Goal: Task Accomplishment & Management: Use online tool/utility

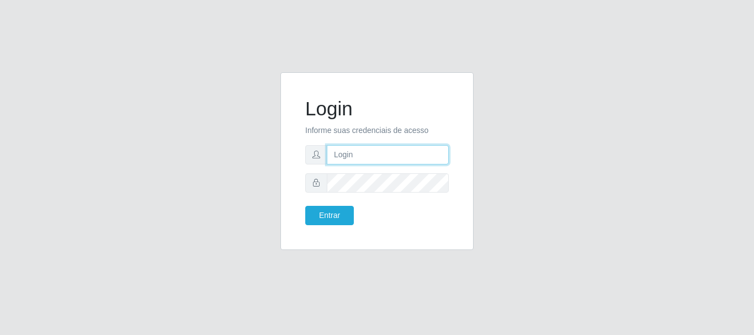
click at [363, 161] on input "text" at bounding box center [388, 154] width 122 height 19
type input "[EMAIL_ADDRESS][DOMAIN_NAME]"
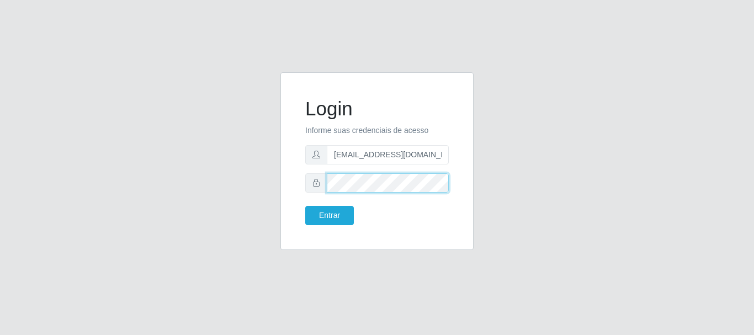
click at [305, 206] on button "Entrar" at bounding box center [329, 215] width 49 height 19
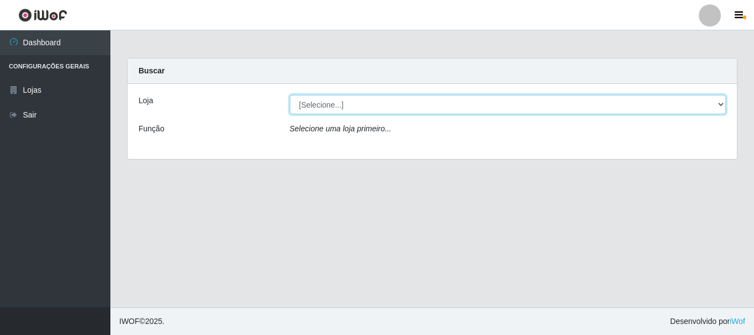
click at [719, 106] on select "[Selecione...] Nordestão - Alecrim" at bounding box center [508, 104] width 437 height 19
select select "453"
click at [290, 95] on select "[Selecione...] Nordestão - Alecrim" at bounding box center [508, 104] width 437 height 19
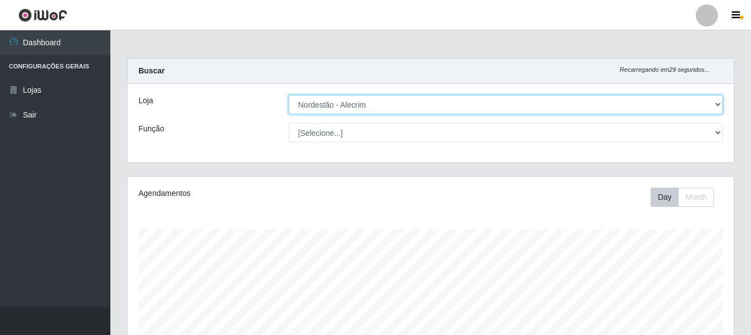
scroll to position [229, 607]
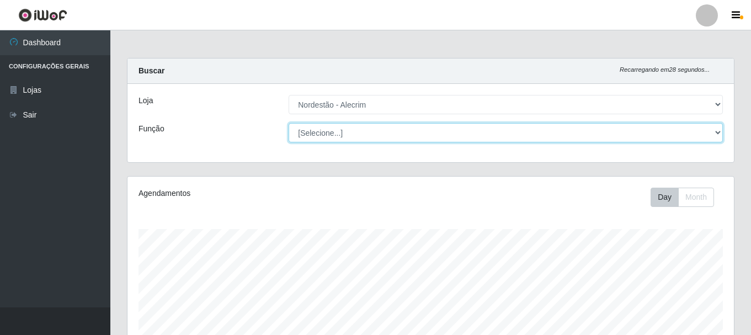
click at [712, 127] on select "[Selecione...] Balconista + Balconista de Padaria Balconista de Padaria ++ Emba…" at bounding box center [506, 132] width 434 height 19
select select "1"
click at [289, 123] on select "[Selecione...] Balconista + Balconista de Padaria Balconista de Padaria ++ Emba…" at bounding box center [506, 132] width 434 height 19
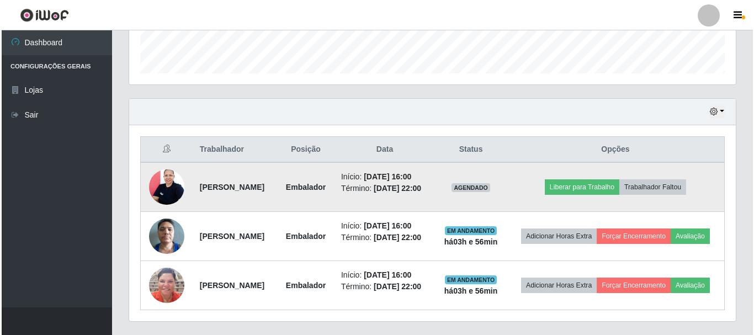
scroll to position [374, 0]
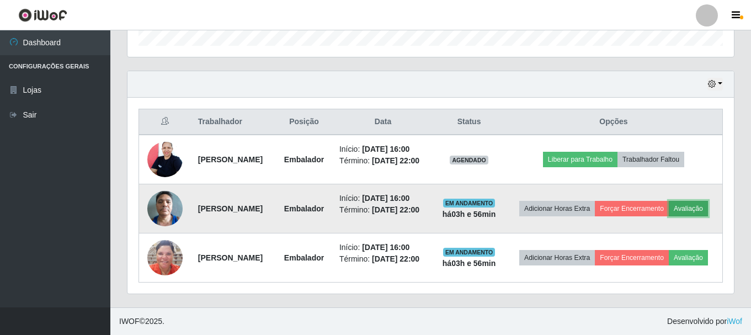
click at [669, 204] on button "Avaliação" at bounding box center [688, 208] width 39 height 15
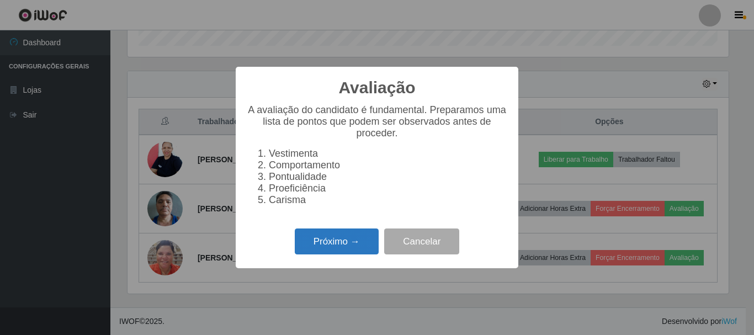
click at [358, 253] on button "Próximo →" at bounding box center [337, 242] width 84 height 26
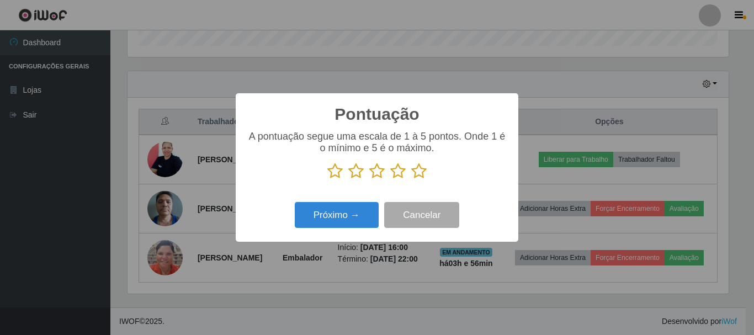
drag, startPoint x: 413, startPoint y: 173, endPoint x: 358, endPoint y: 202, distance: 63.0
click at [412, 174] on icon at bounding box center [418, 171] width 15 height 17
click at [411, 179] on input "radio" at bounding box center [411, 179] width 0 height 0
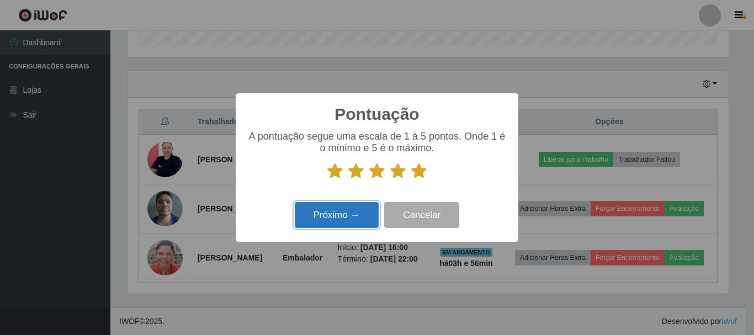
click at [349, 208] on button "Próximo →" at bounding box center [337, 215] width 84 height 26
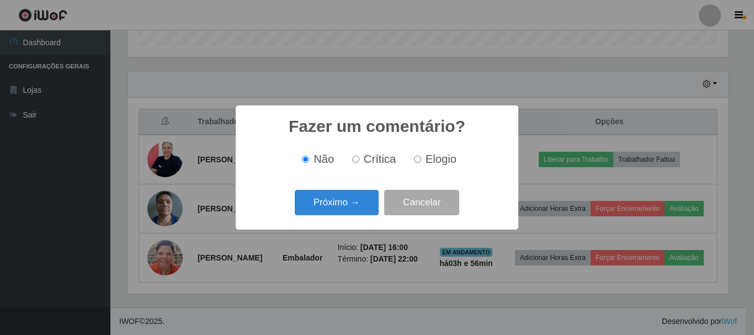
click at [349, 208] on button "Próximo →" at bounding box center [337, 203] width 84 height 26
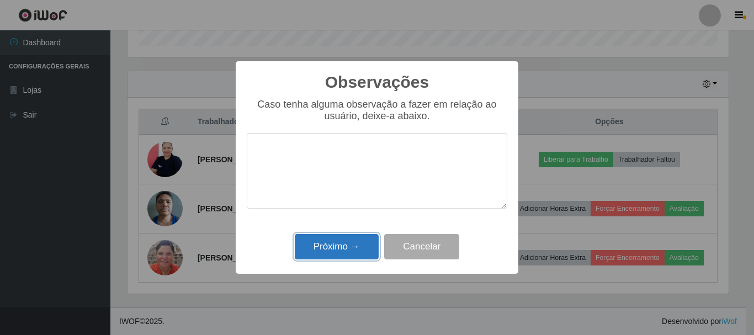
click at [309, 241] on button "Próximo →" at bounding box center [337, 247] width 84 height 26
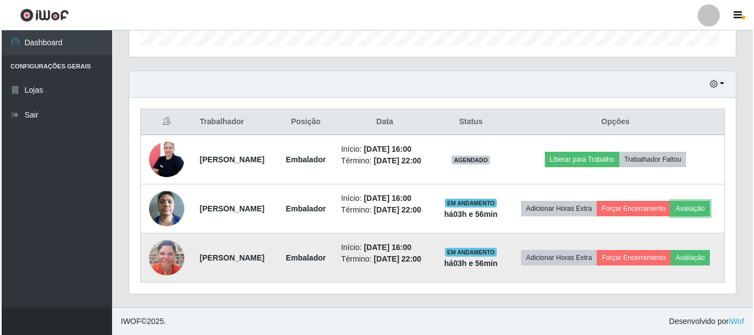
scroll to position [229, 607]
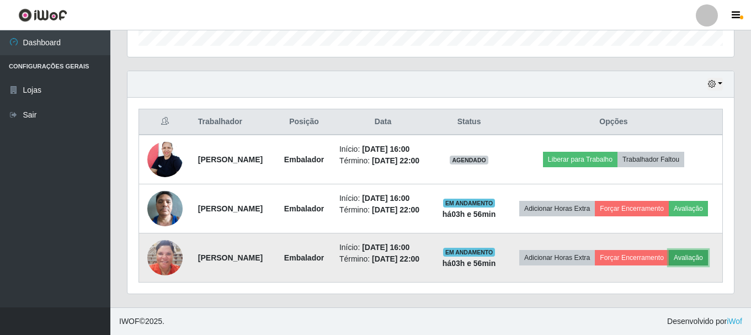
click at [669, 261] on button "Avaliação" at bounding box center [688, 257] width 39 height 15
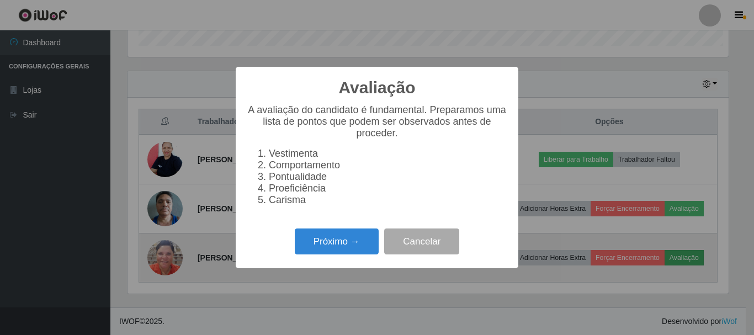
scroll to position [229, 601]
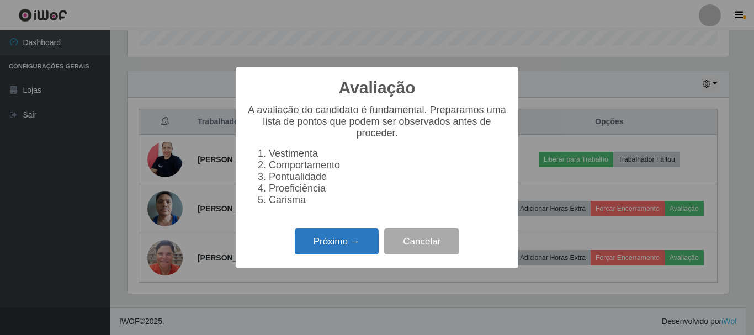
click at [341, 244] on button "Próximo →" at bounding box center [337, 242] width 84 height 26
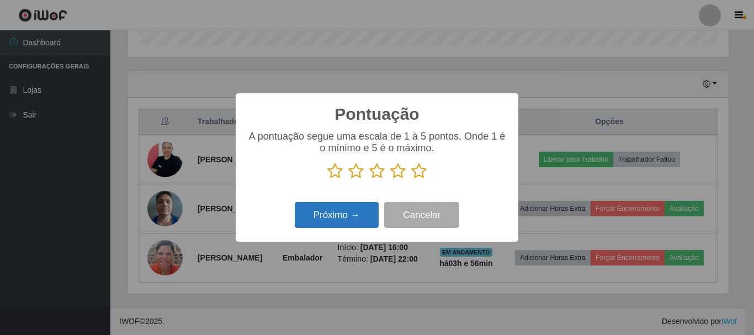
drag, startPoint x: 419, startPoint y: 176, endPoint x: 369, endPoint y: 215, distance: 63.7
click at [414, 179] on icon at bounding box center [418, 171] width 15 height 17
click at [411, 179] on input "radio" at bounding box center [411, 179] width 0 height 0
click at [363, 222] on button "Próximo →" at bounding box center [337, 215] width 84 height 26
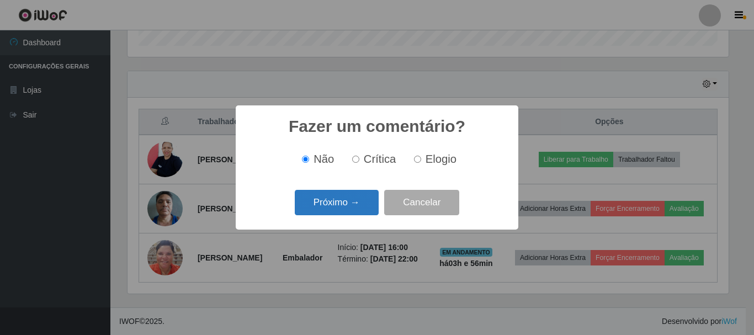
click at [355, 205] on button "Próximo →" at bounding box center [337, 203] width 84 height 26
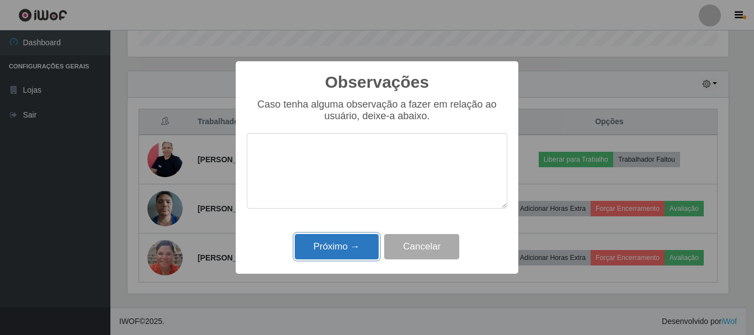
click at [357, 253] on button "Próximo →" at bounding box center [337, 247] width 84 height 26
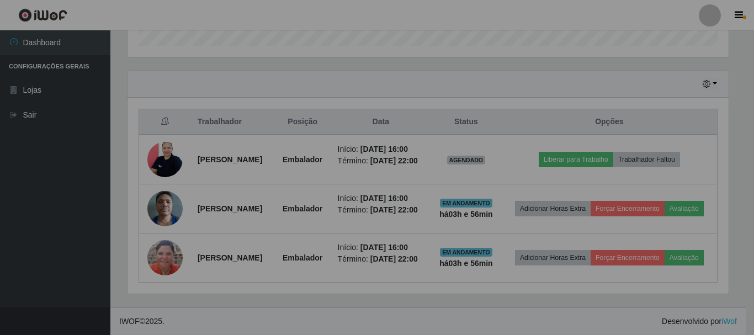
scroll to position [229, 607]
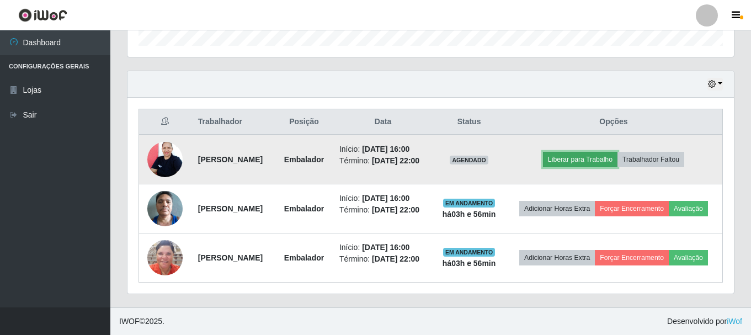
click at [608, 152] on button "Liberar para Trabalho" at bounding box center [580, 159] width 75 height 15
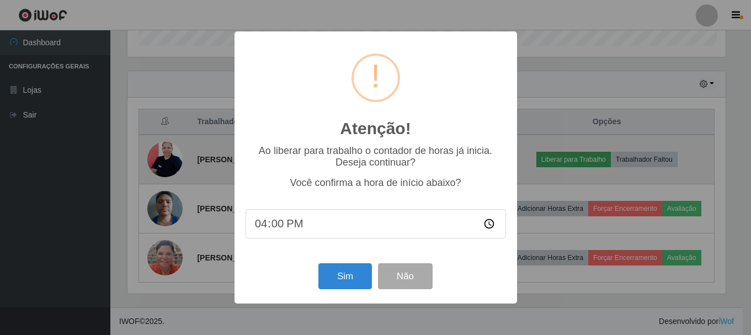
scroll to position [229, 601]
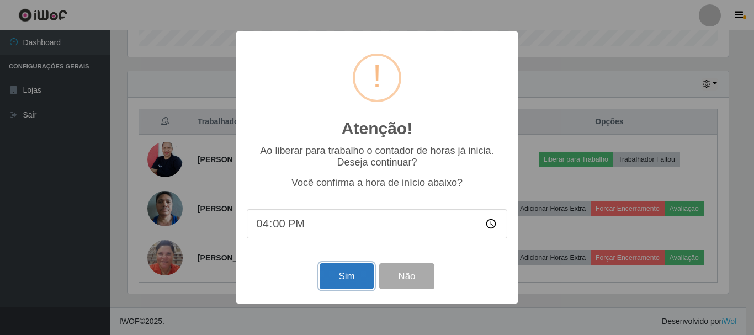
click at [346, 283] on button "Sim" at bounding box center [347, 276] width 54 height 26
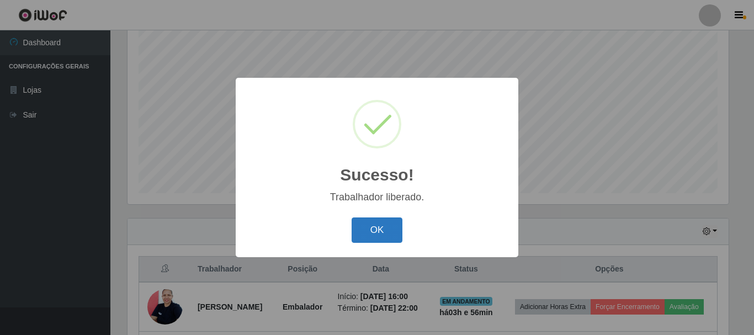
click at [376, 226] on button "OK" at bounding box center [377, 230] width 51 height 26
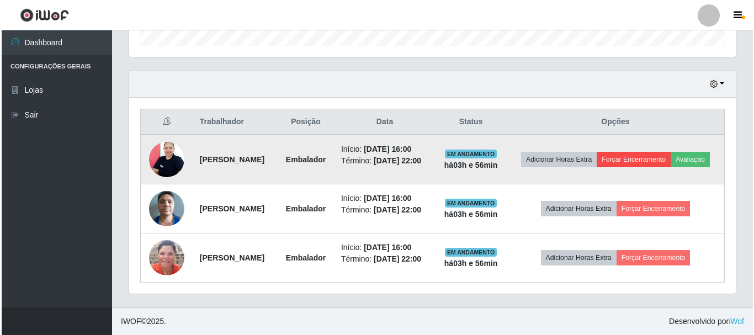
scroll to position [374, 0]
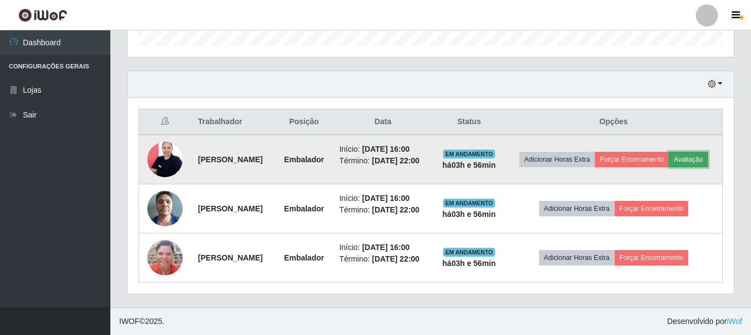
click at [669, 152] on button "Avaliação" at bounding box center [688, 159] width 39 height 15
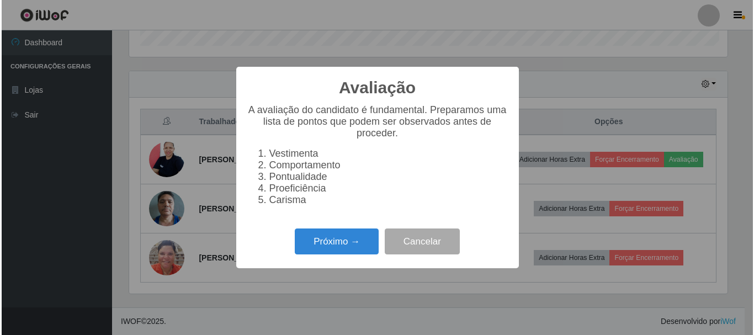
scroll to position [229, 601]
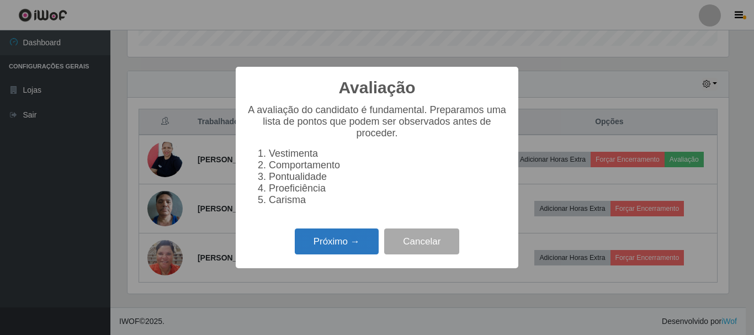
click at [353, 249] on button "Próximo →" at bounding box center [337, 242] width 84 height 26
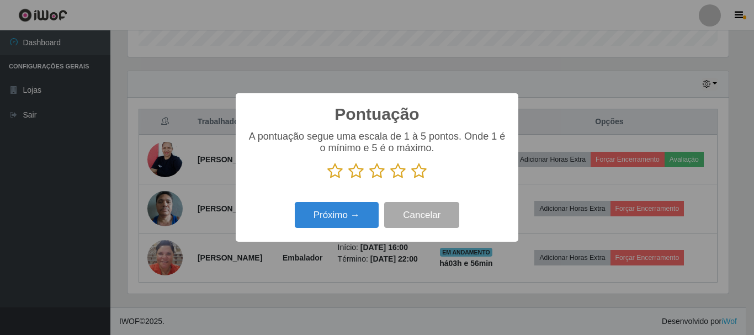
scroll to position [551708, 551336]
click at [412, 172] on icon at bounding box center [418, 171] width 15 height 17
click at [411, 179] on input "radio" at bounding box center [411, 179] width 0 height 0
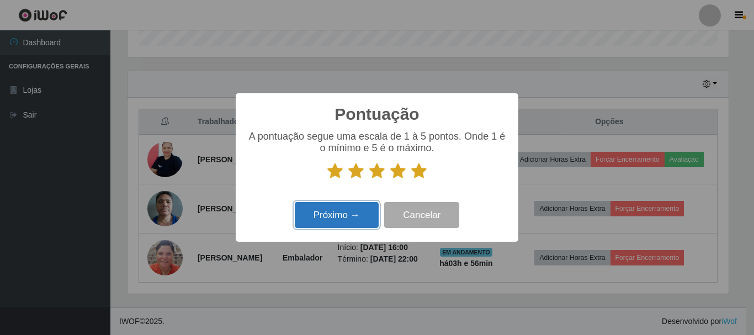
click at [364, 212] on button "Próximo →" at bounding box center [337, 215] width 84 height 26
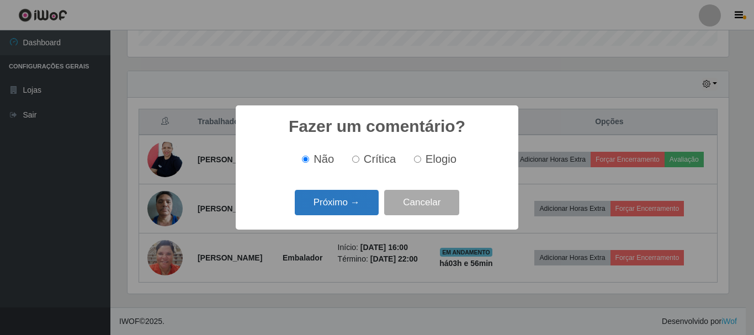
click at [364, 207] on button "Próximo →" at bounding box center [337, 203] width 84 height 26
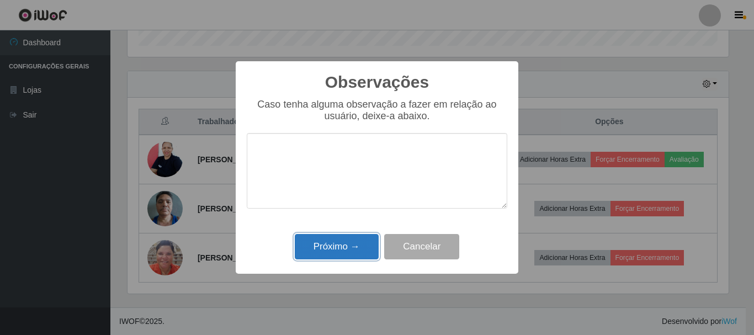
click at [347, 257] on button "Próximo →" at bounding box center [337, 247] width 84 height 26
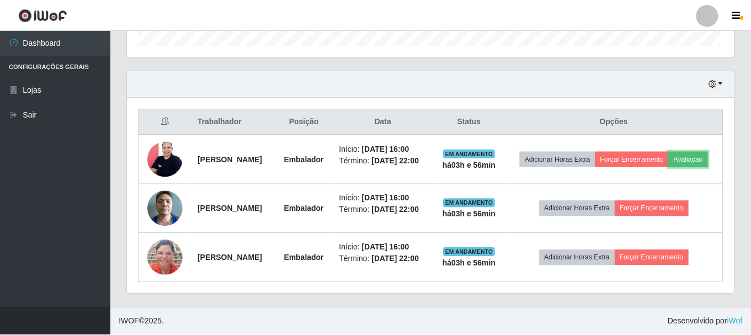
scroll to position [0, 0]
